Goal: Task Accomplishment & Management: Manage account settings

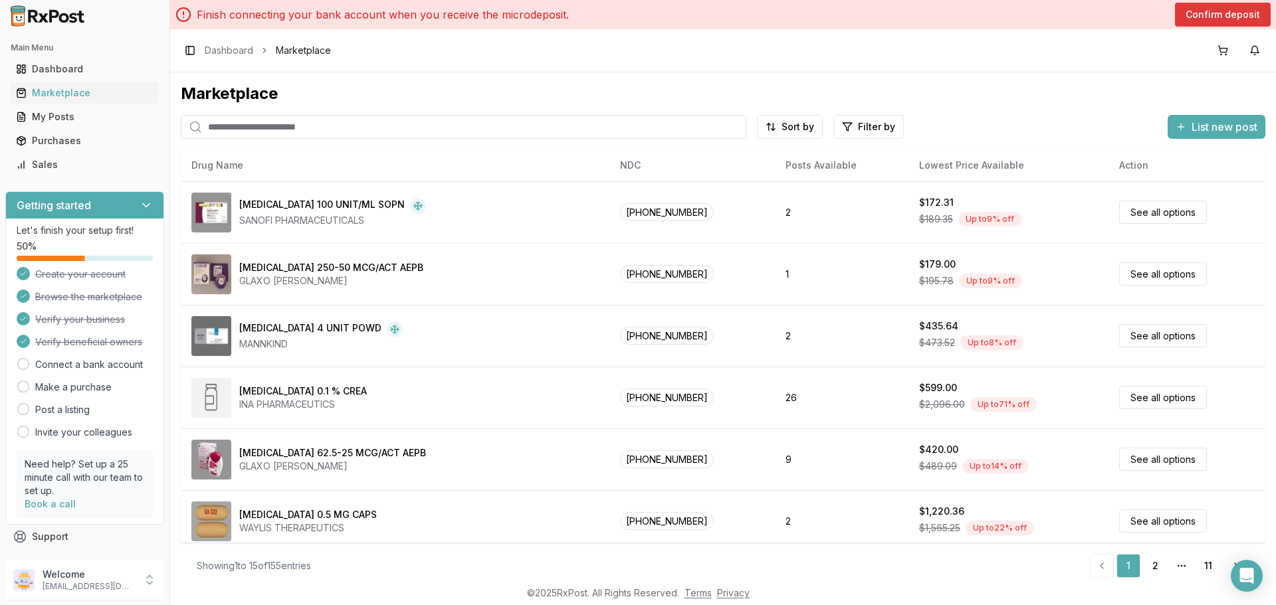
click at [1225, 8] on button "Confirm deposit" at bounding box center [1223, 15] width 96 height 24
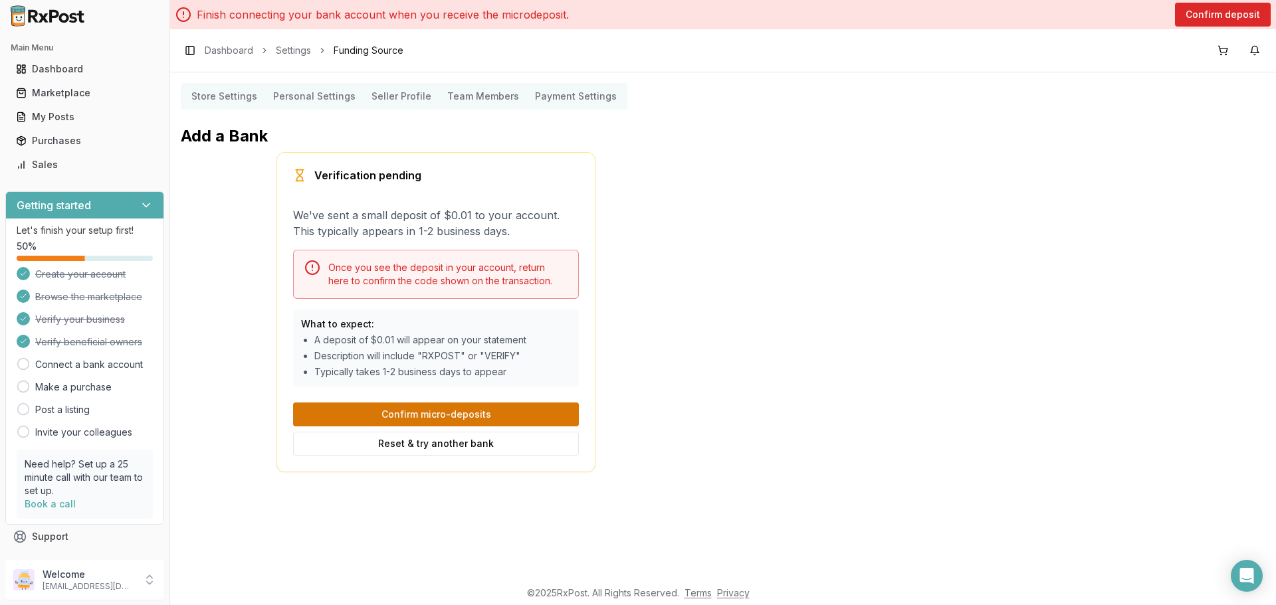
click at [462, 412] on button "Confirm micro-deposits" at bounding box center [436, 415] width 286 height 24
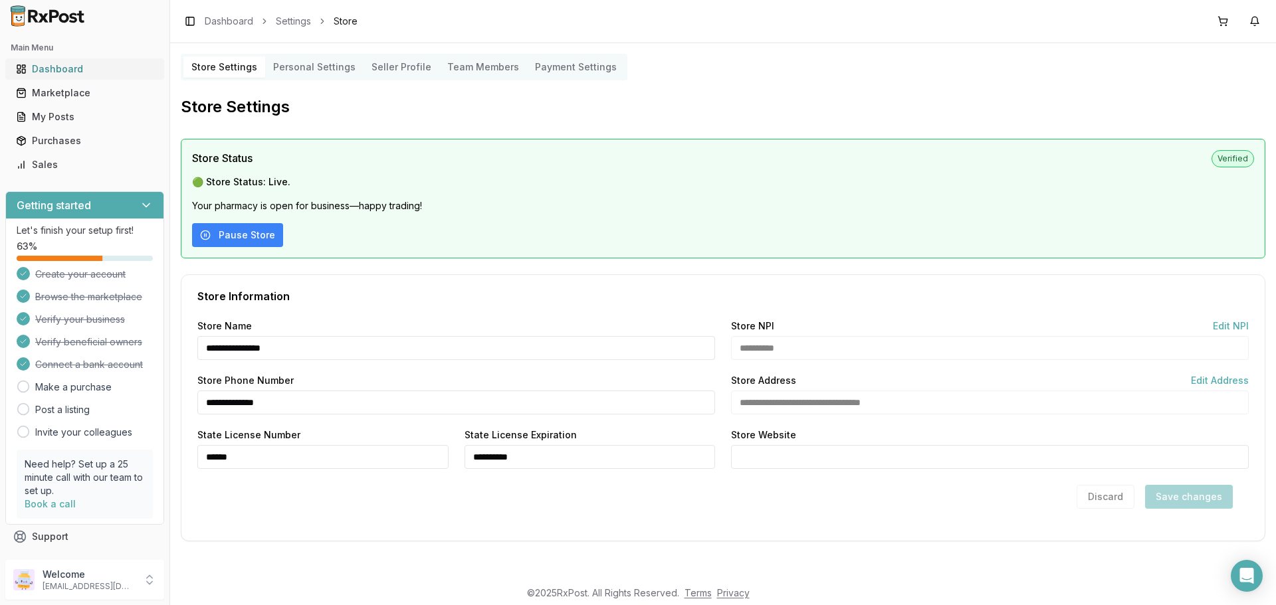
click at [68, 76] on link "Dashboard" at bounding box center [85, 69] width 148 height 24
